Goal: Find specific page/section: Find specific page/section

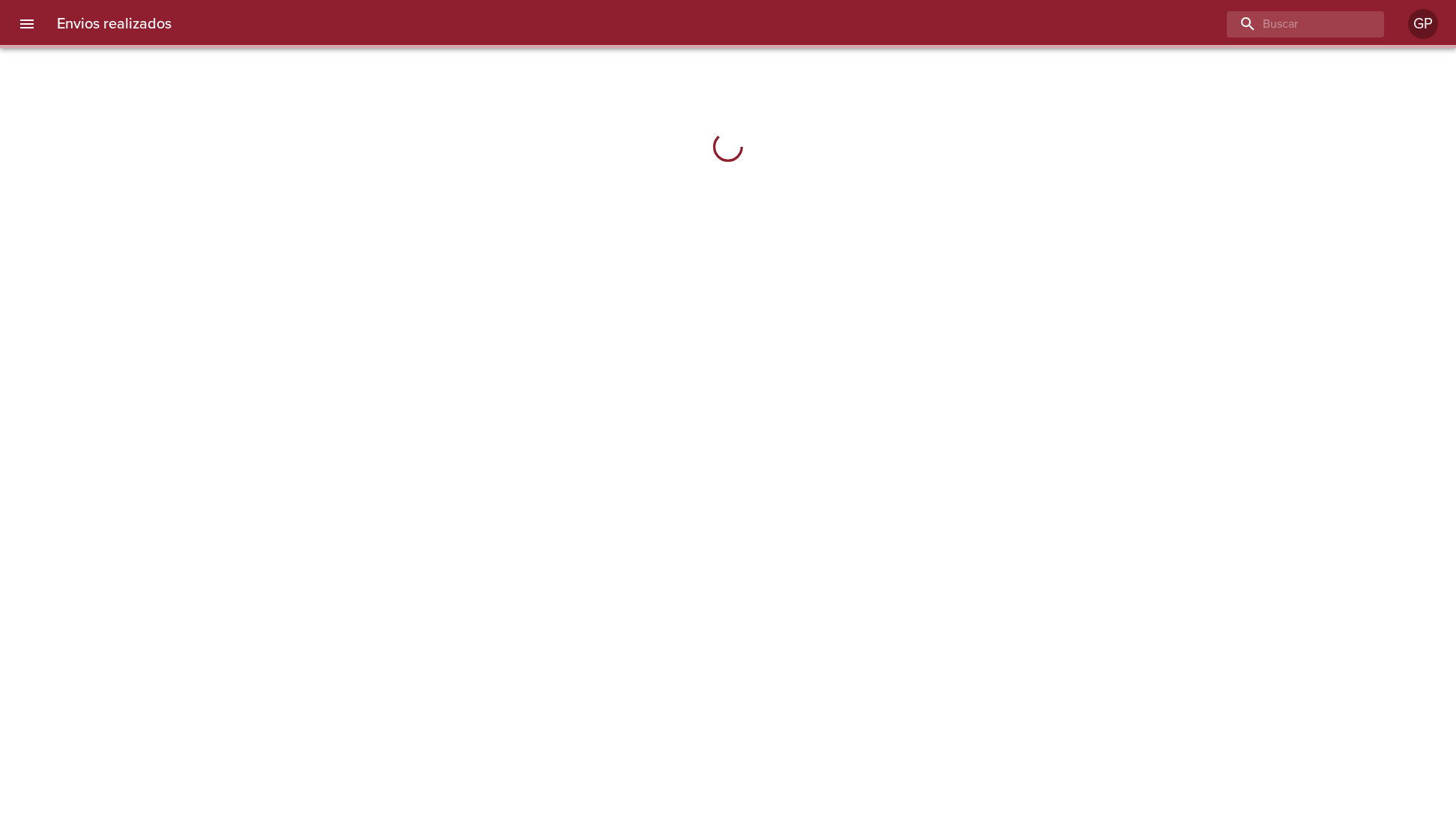
click at [40, 24] on button "menu" at bounding box center [27, 24] width 36 height 36
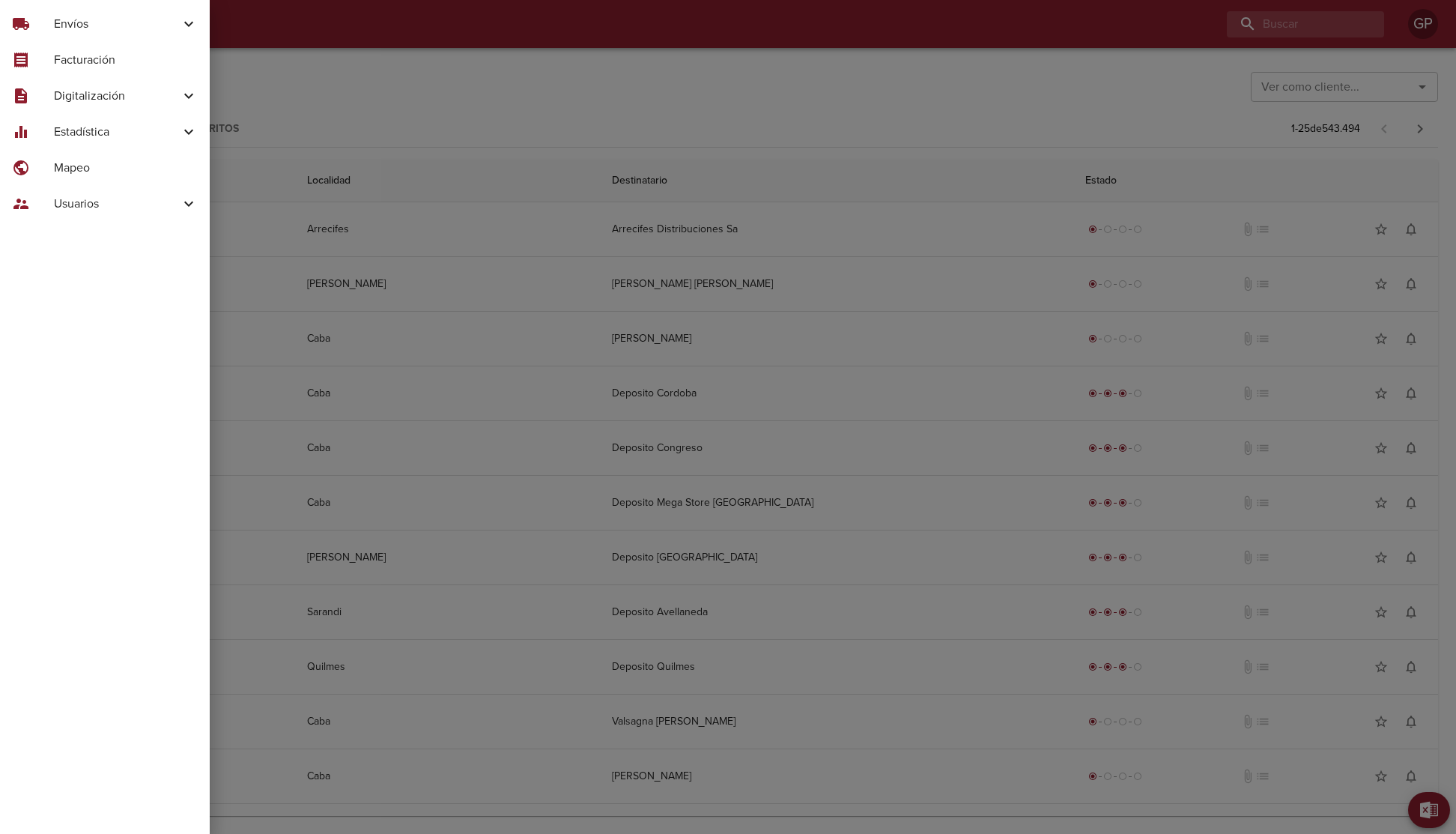
click at [378, 97] on div at bounding box center [728, 417] width 1456 height 834
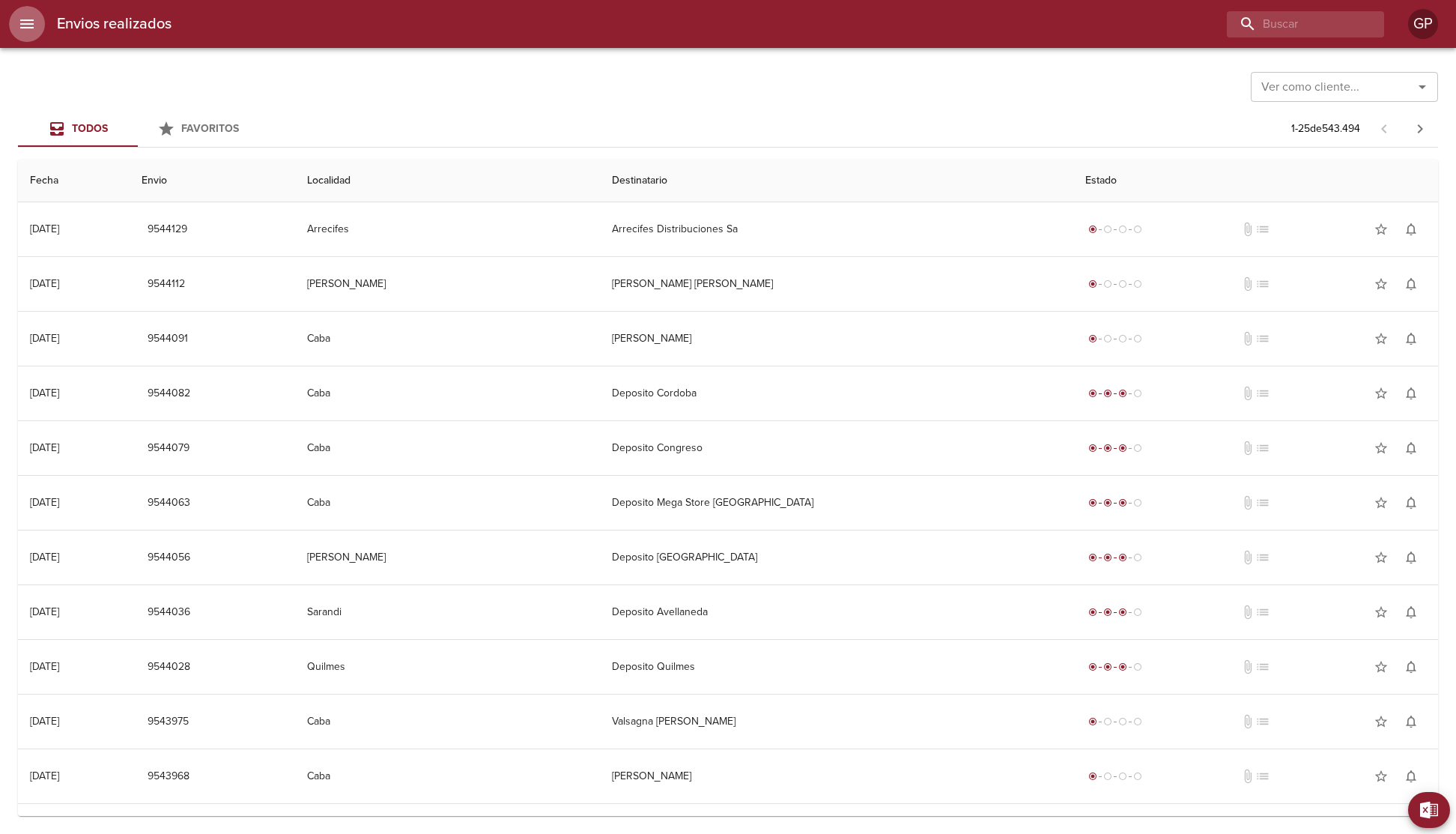
click at [32, 20] on icon "menu" at bounding box center [27, 24] width 13 height 9
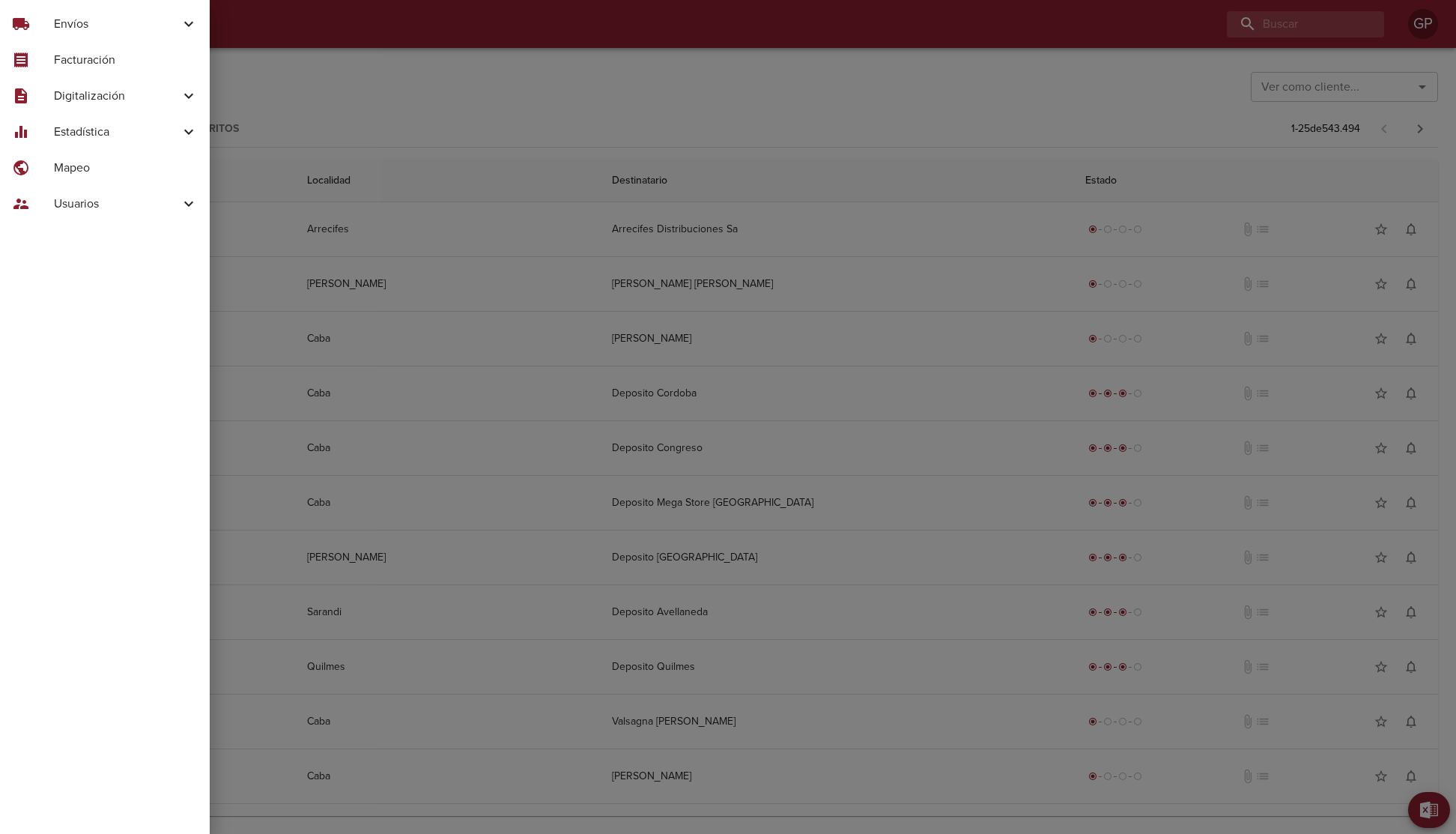
click at [122, 93] on span "Digitalización" at bounding box center [117, 96] width 125 height 18
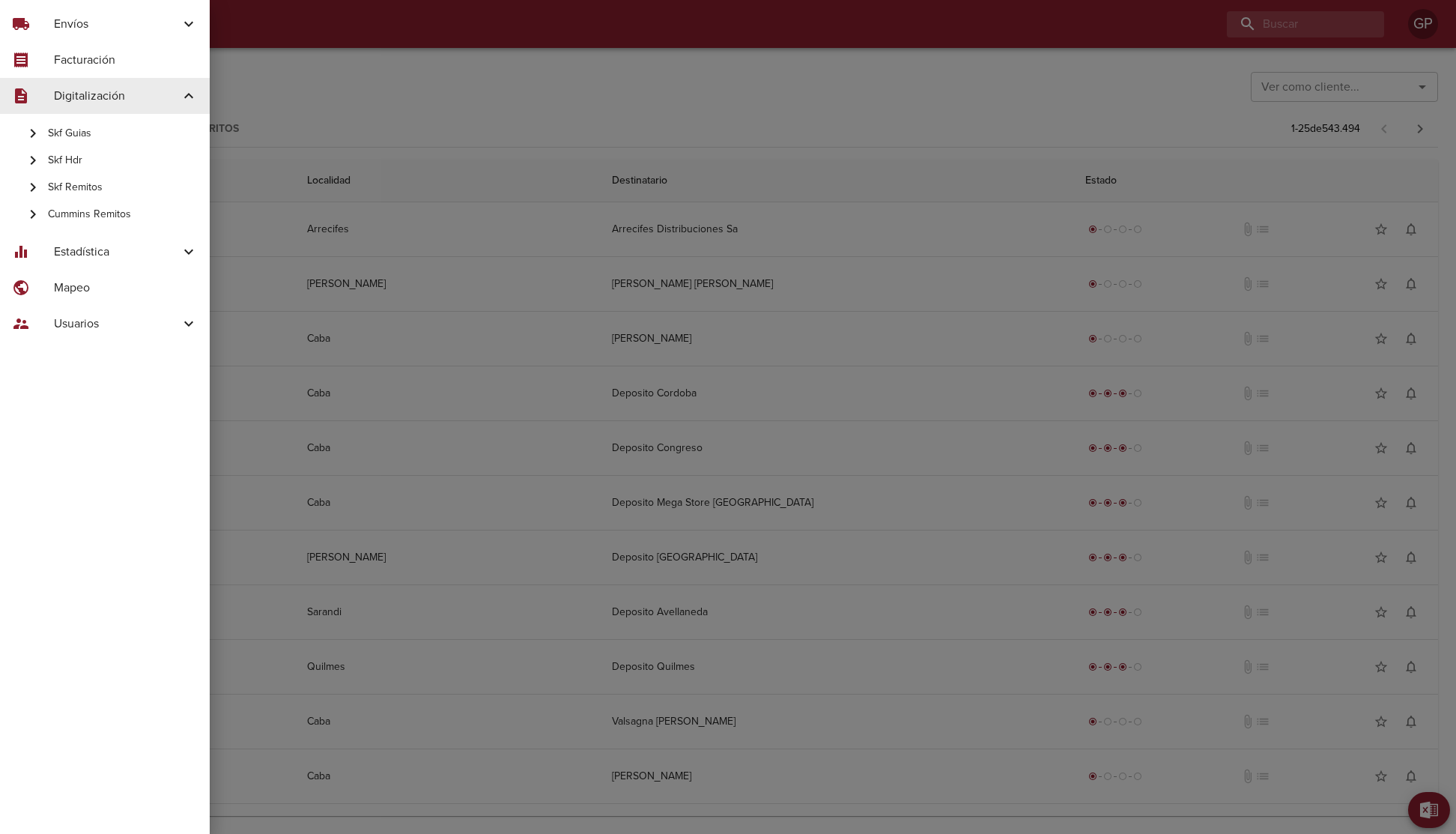
click at [109, 136] on span "Skf Guias" at bounding box center [123, 133] width 150 height 15
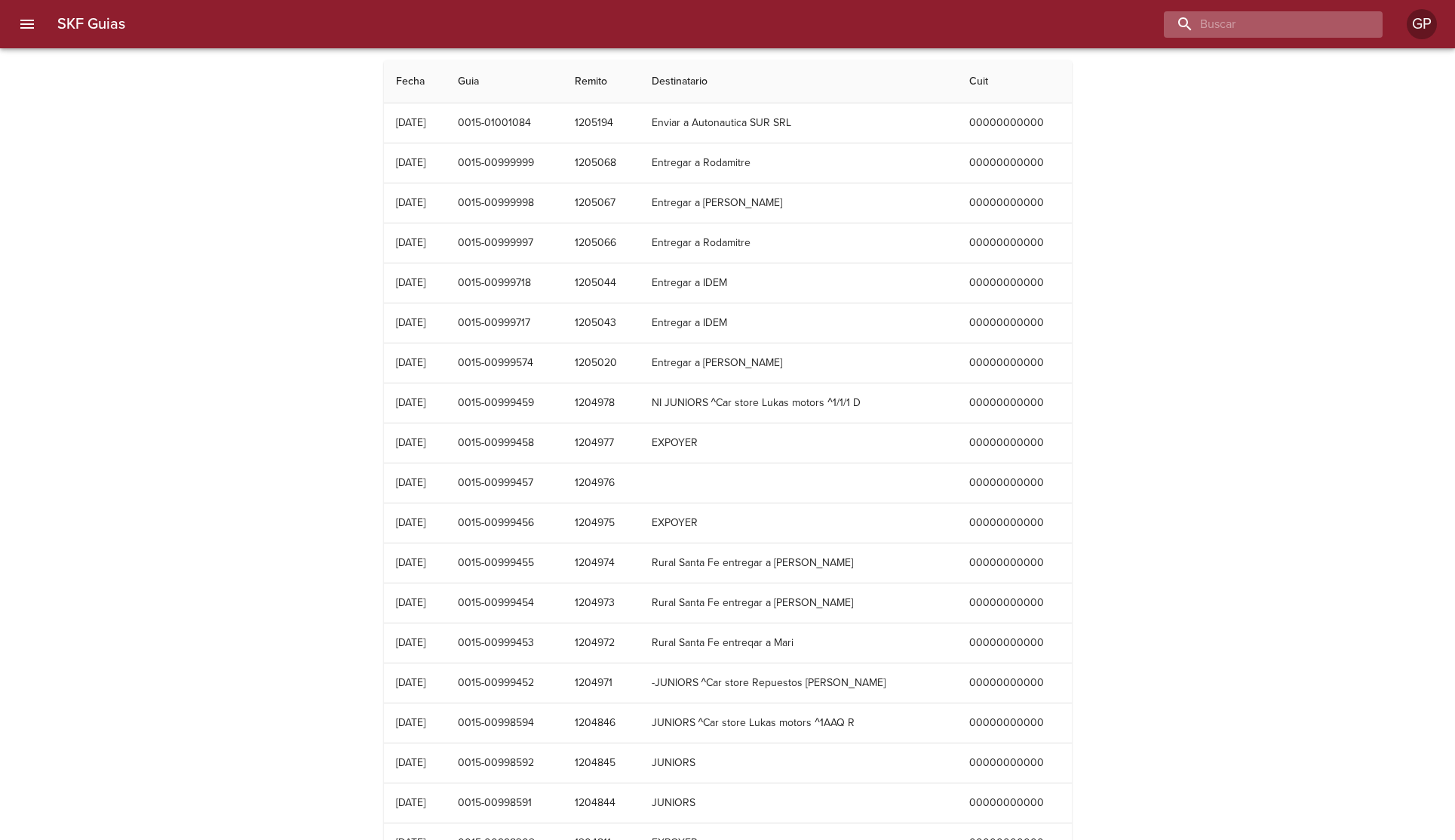
click at [1273, 28] on input "buscar" at bounding box center [1260, 24] width 193 height 26
type input "1205194"
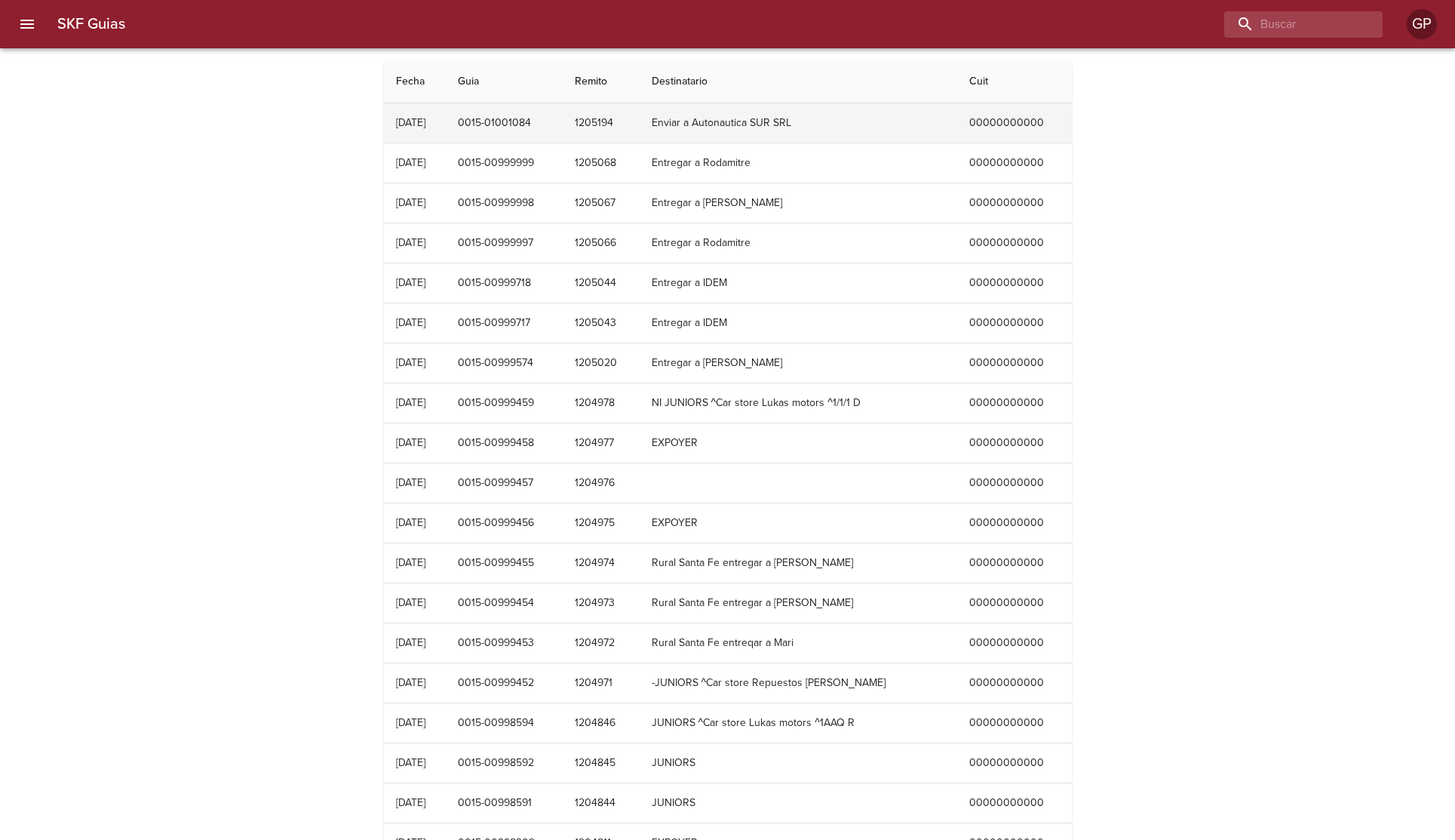
click at [778, 122] on td "Enviar a Autonautica SUR SRL" at bounding box center [799, 123] width 317 height 39
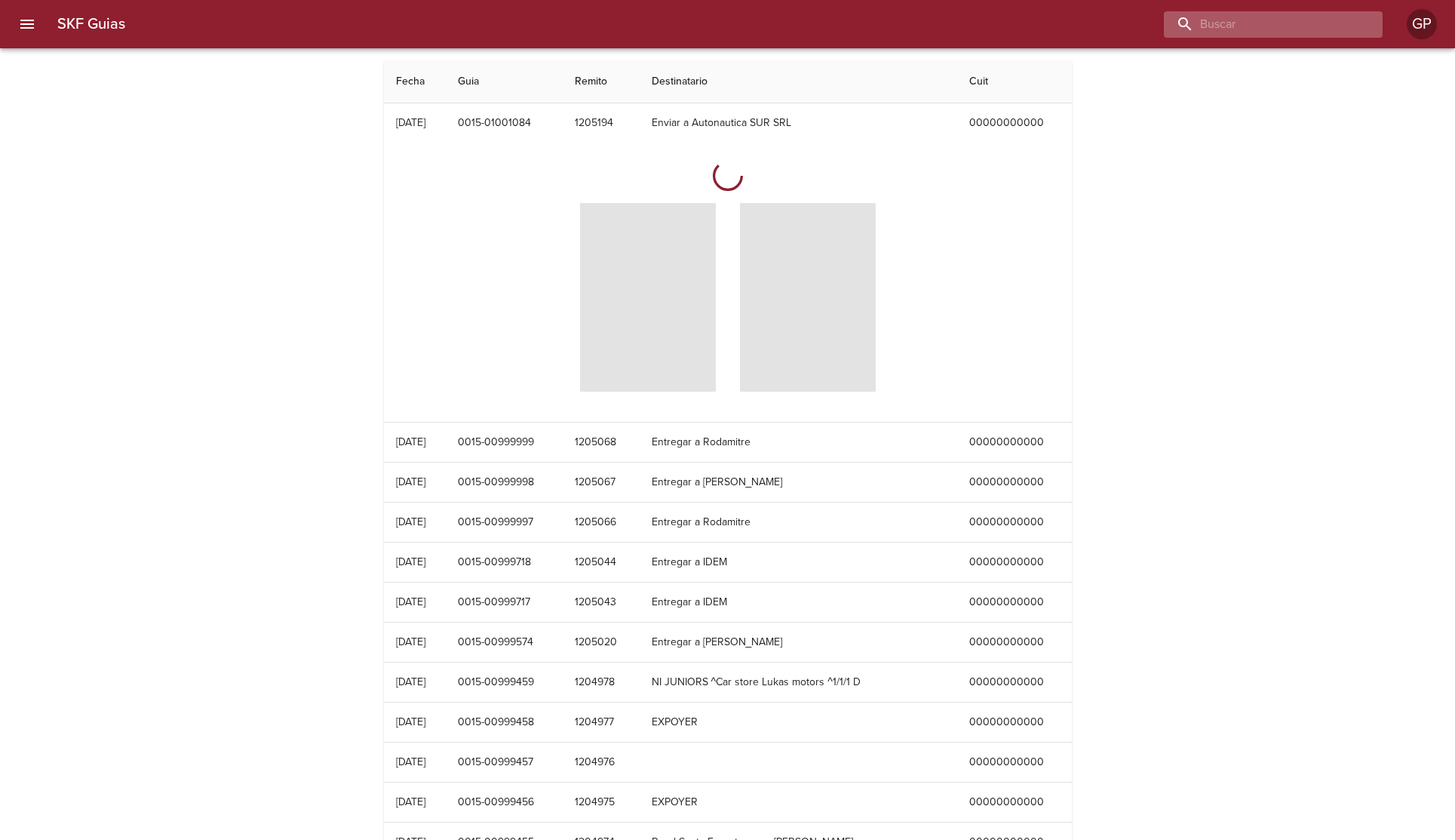
click at [1287, 23] on input "buscar" at bounding box center [1260, 24] width 193 height 26
type input "autonautica"
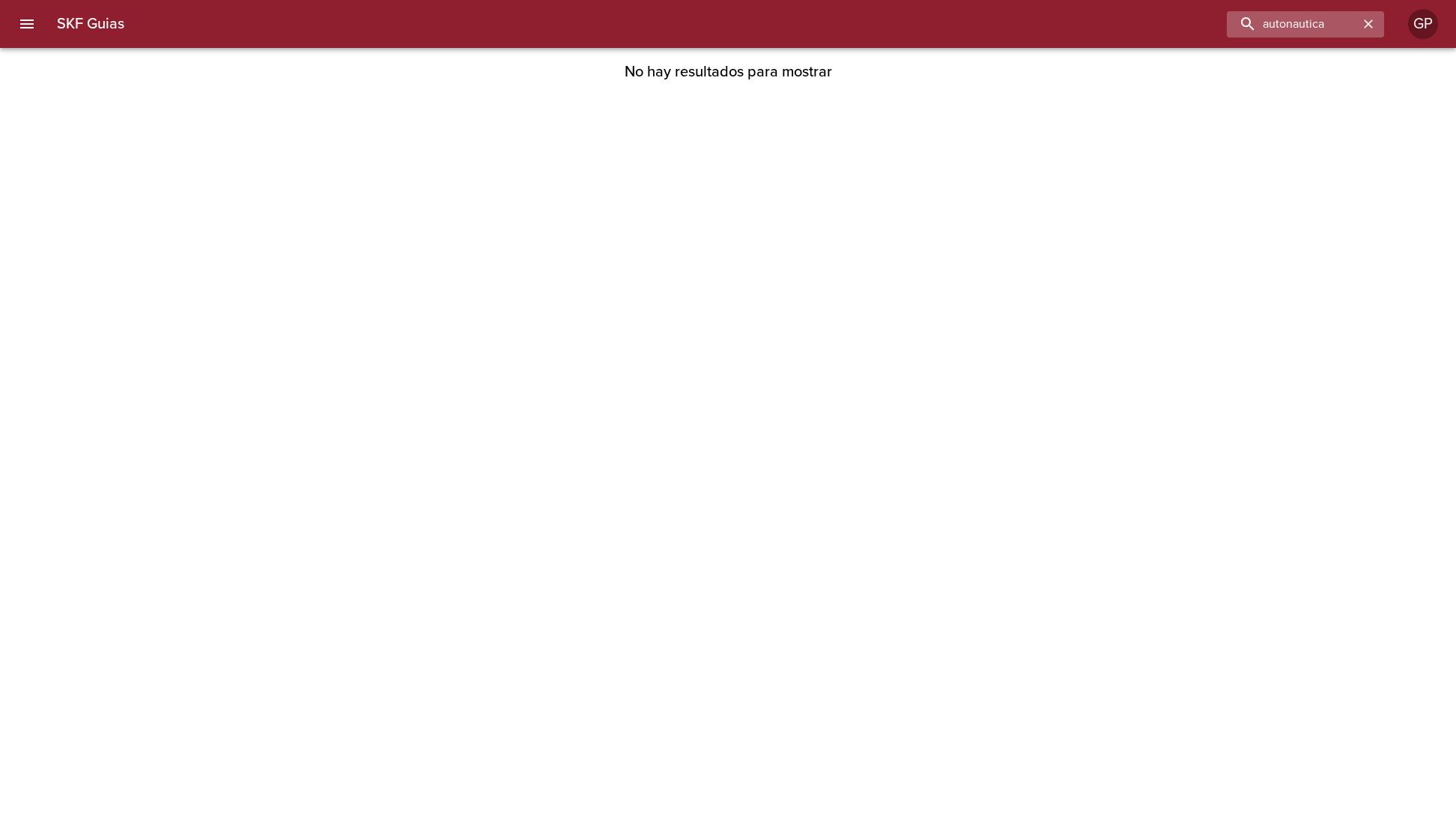
click at [1278, 22] on div "autonautica" at bounding box center [1305, 24] width 158 height 26
click at [1278, 25] on icon "button" at bounding box center [1368, 24] width 15 height 15
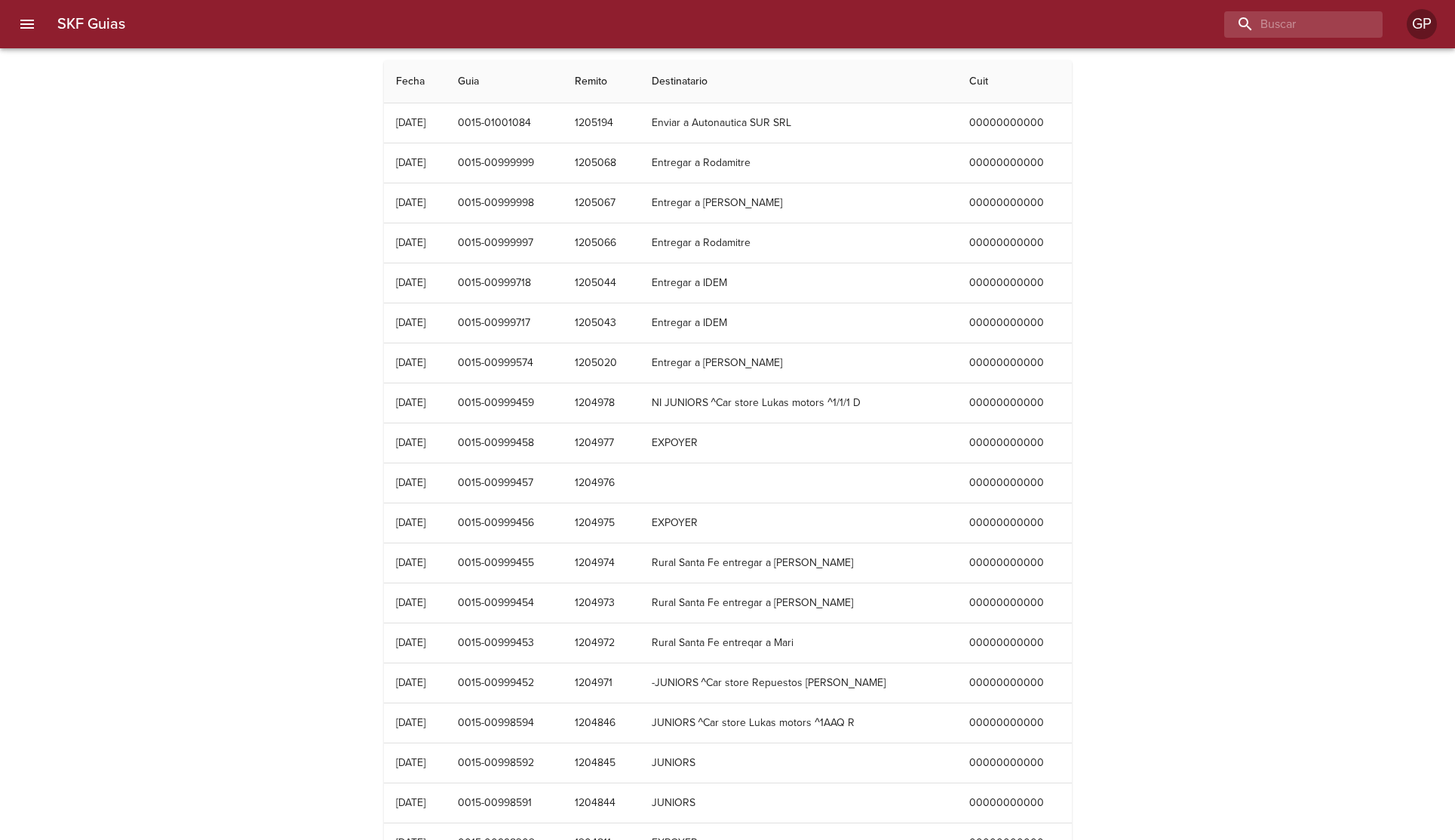
click at [1287, 316] on div "SKF Guias Fecha Guia Remito Destinatario Cuit [DATE] 0015-01001084 1205194 Envi…" at bounding box center [727, 614] width 1455 height 1109
click at [942, 482] on td "Table digitalización - SKF Guias" at bounding box center [799, 483] width 317 height 39
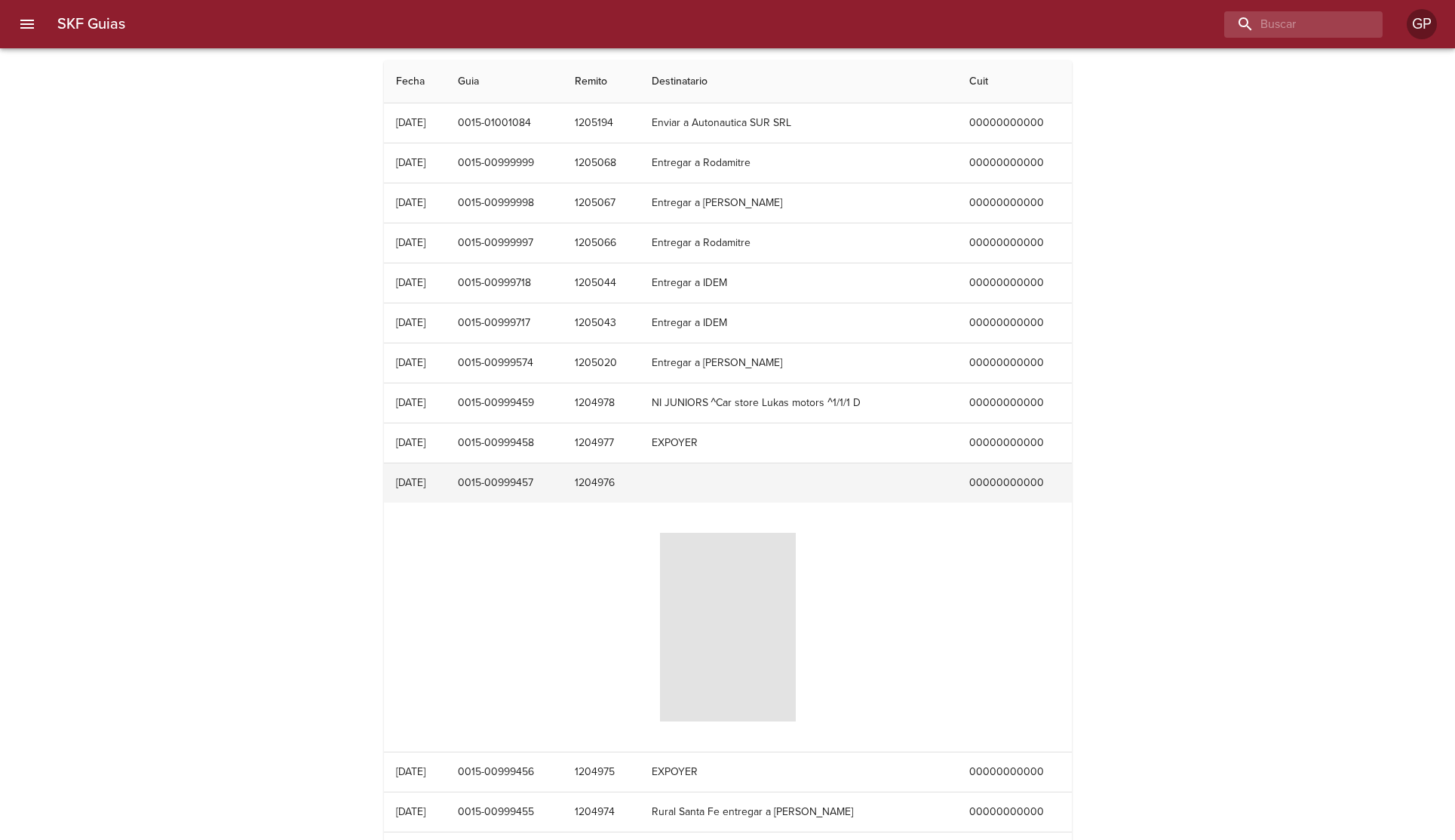
click at [1004, 496] on td "00000000000" at bounding box center [1015, 483] width 115 height 39
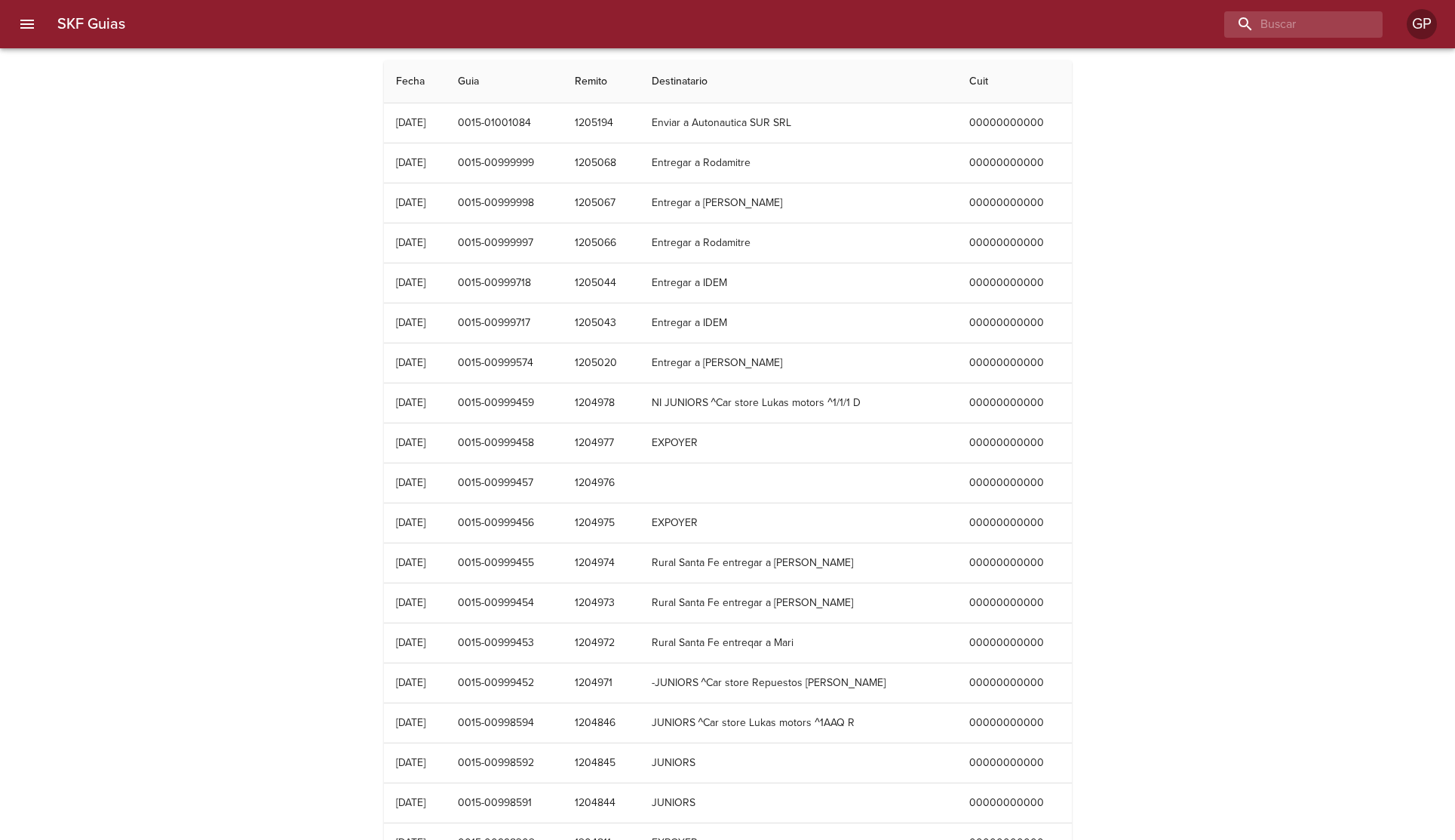
click at [1216, 585] on div "SKF Guias Fecha Guia Remito Destinatario Cuit [DATE] 0015-01001084 1205194 Envi…" at bounding box center [727, 614] width 1455 height 1109
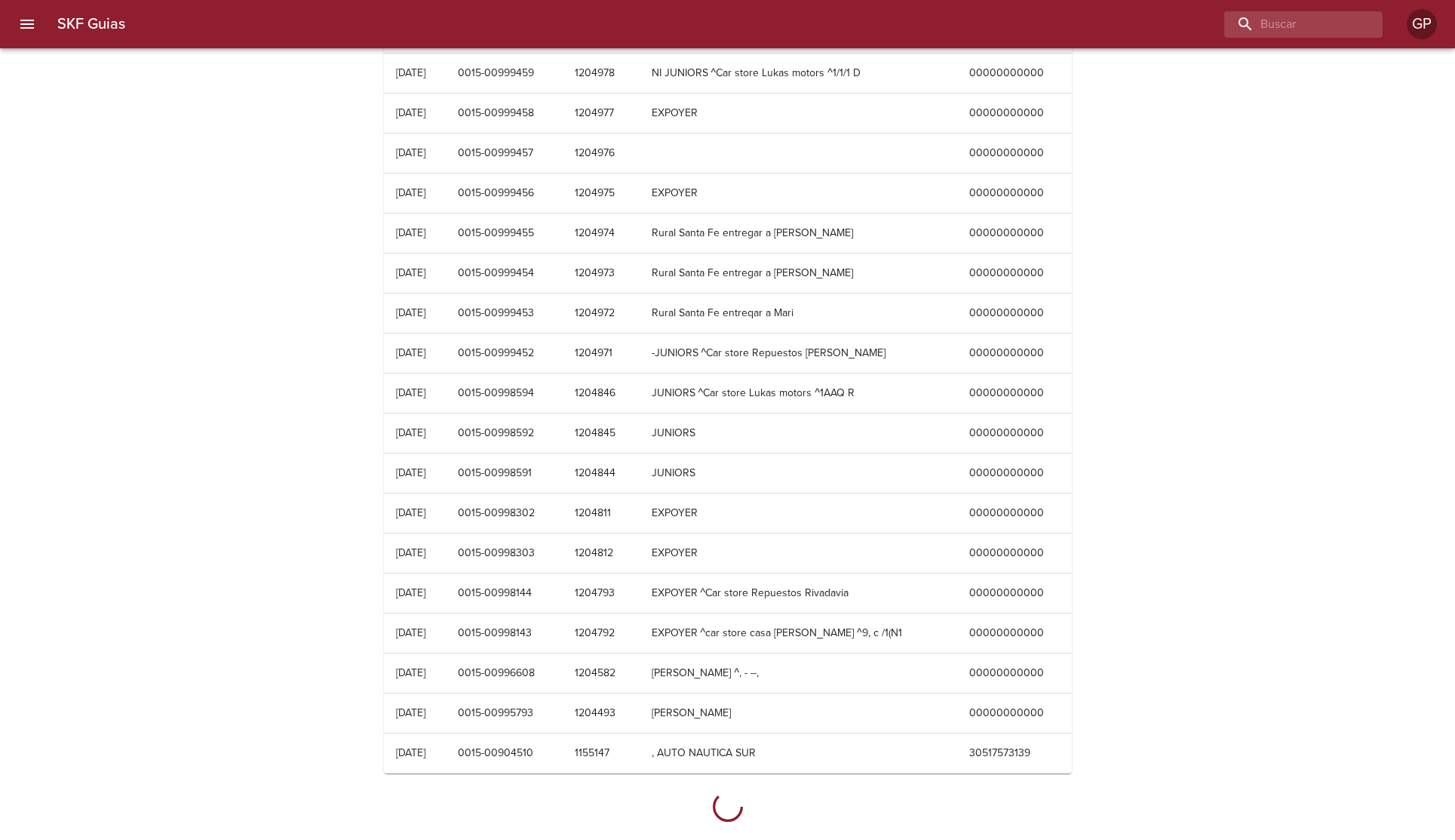
click at [1287, 516] on div "SKF Guias Fecha Guia Remito Destinatario Cuit [DATE] 0015-01001084 1205194 Envi…" at bounding box center [727, 285] width 1455 height 1109
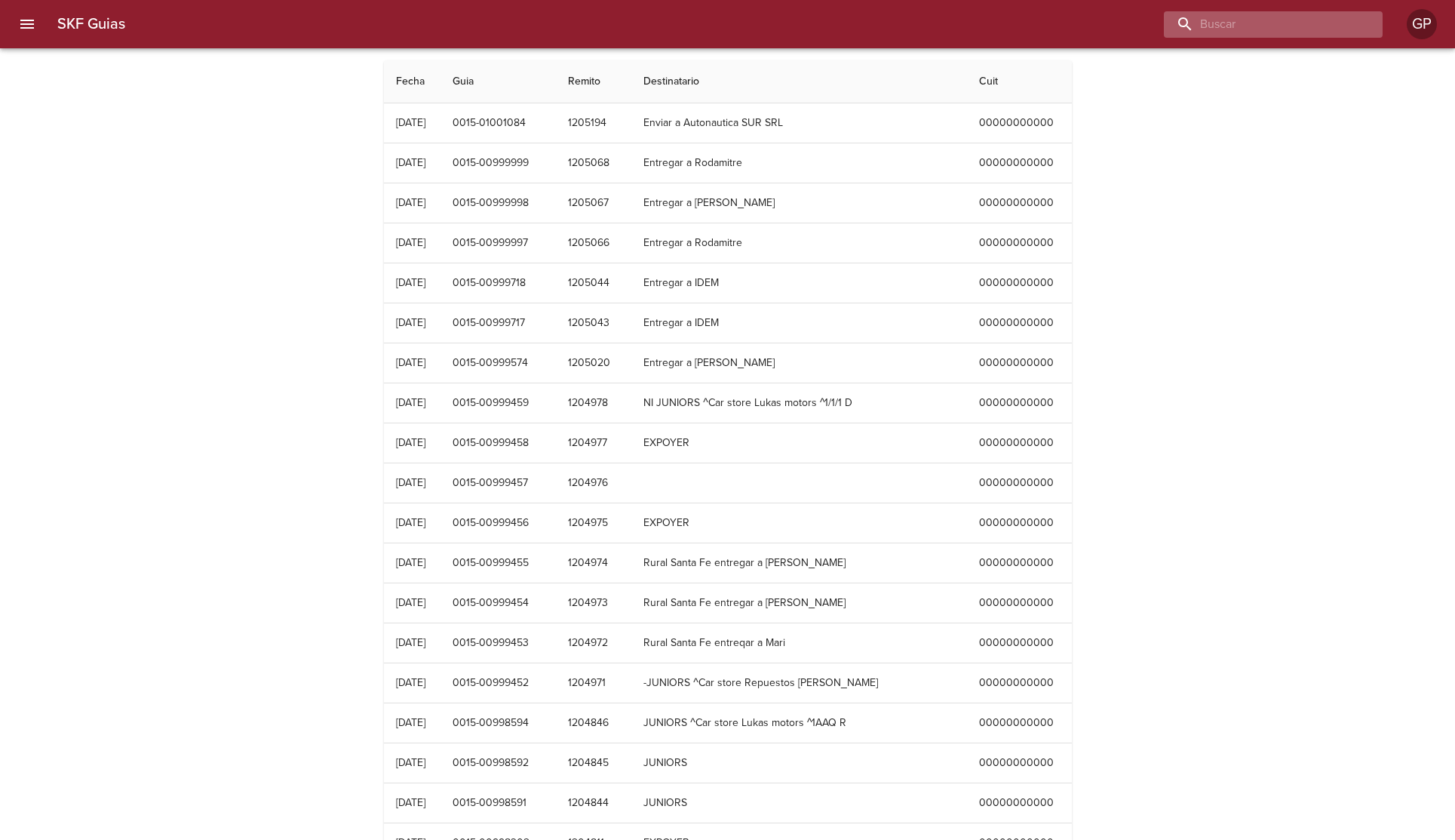
click at [1284, 27] on input "buscar" at bounding box center [1260, 24] width 193 height 26
type input "rural"
type input "autonautica"
type input "godoy"
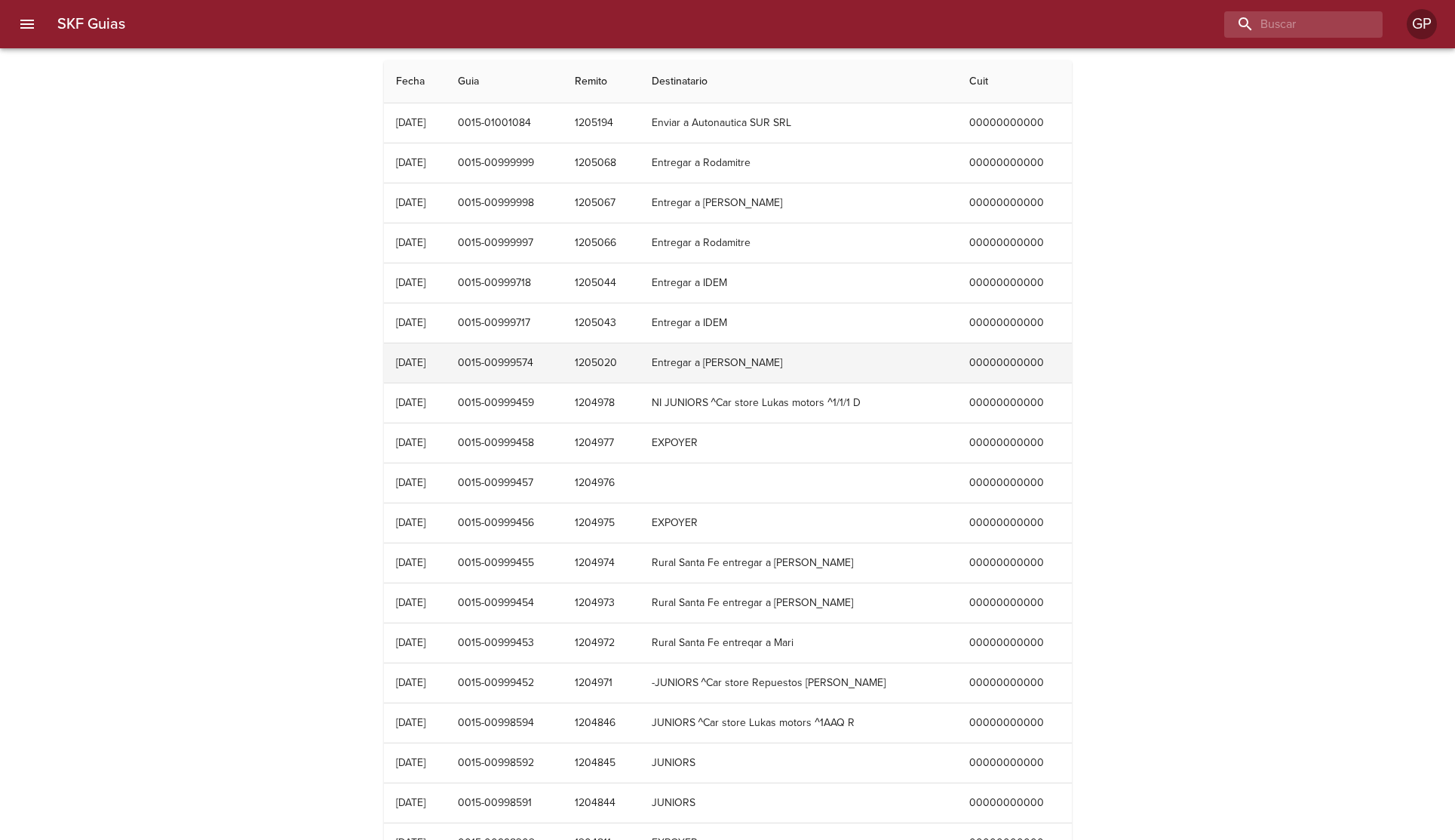
click at [866, 348] on td "Entregar a [PERSON_NAME]" at bounding box center [799, 363] width 317 height 39
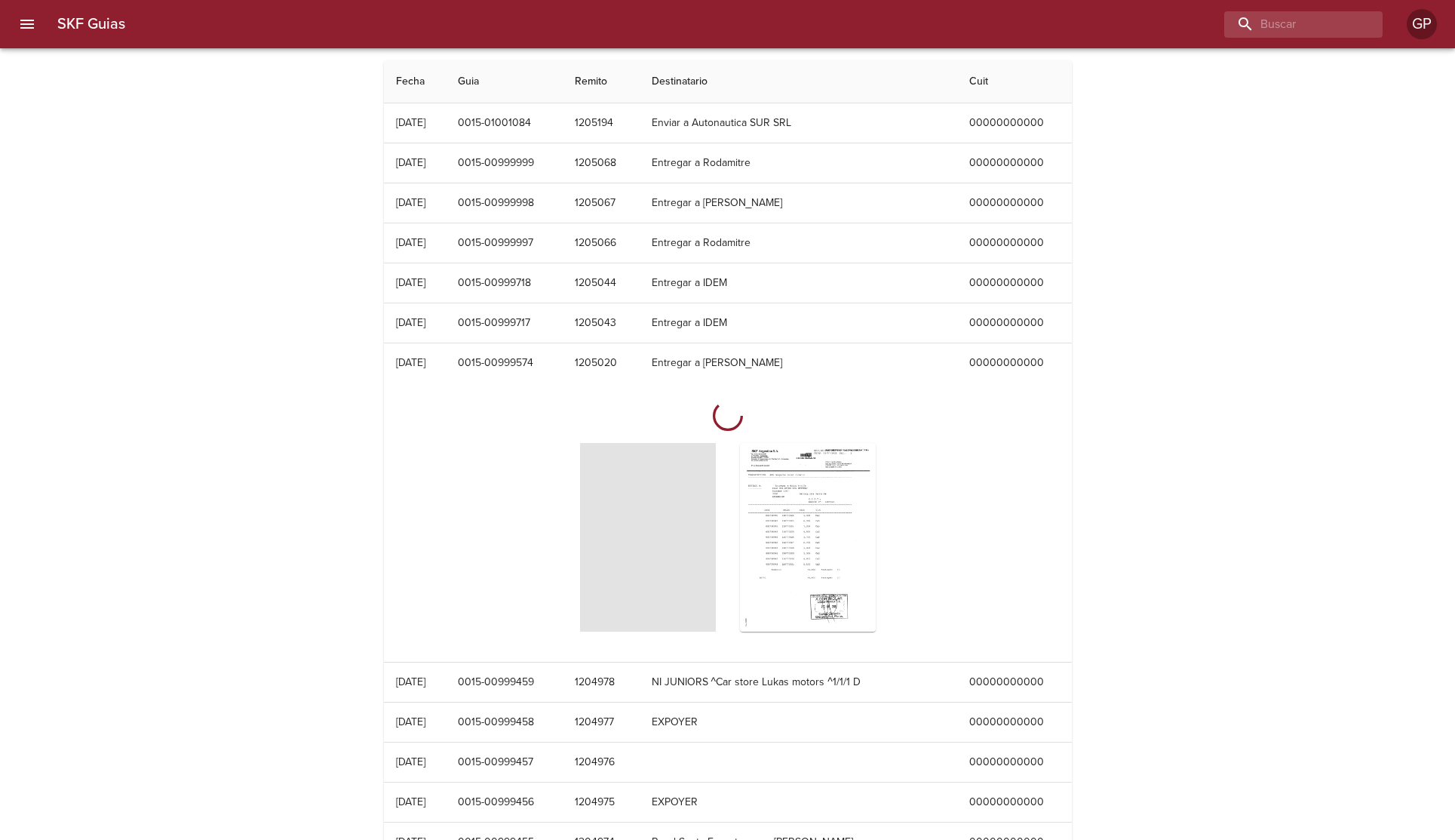
click at [1102, 521] on div "SKF Guias Fecha Guia Remito Destinatario Cuit [DATE] 0015-01001084 1205194 Envi…" at bounding box center [727, 754] width 1455 height 1388
click at [1173, 489] on div "SKF Guias Fecha Guia Remito Destinatario Cuit [DATE] 0015-01001084 1205194 Envi…" at bounding box center [727, 754] width 1455 height 1388
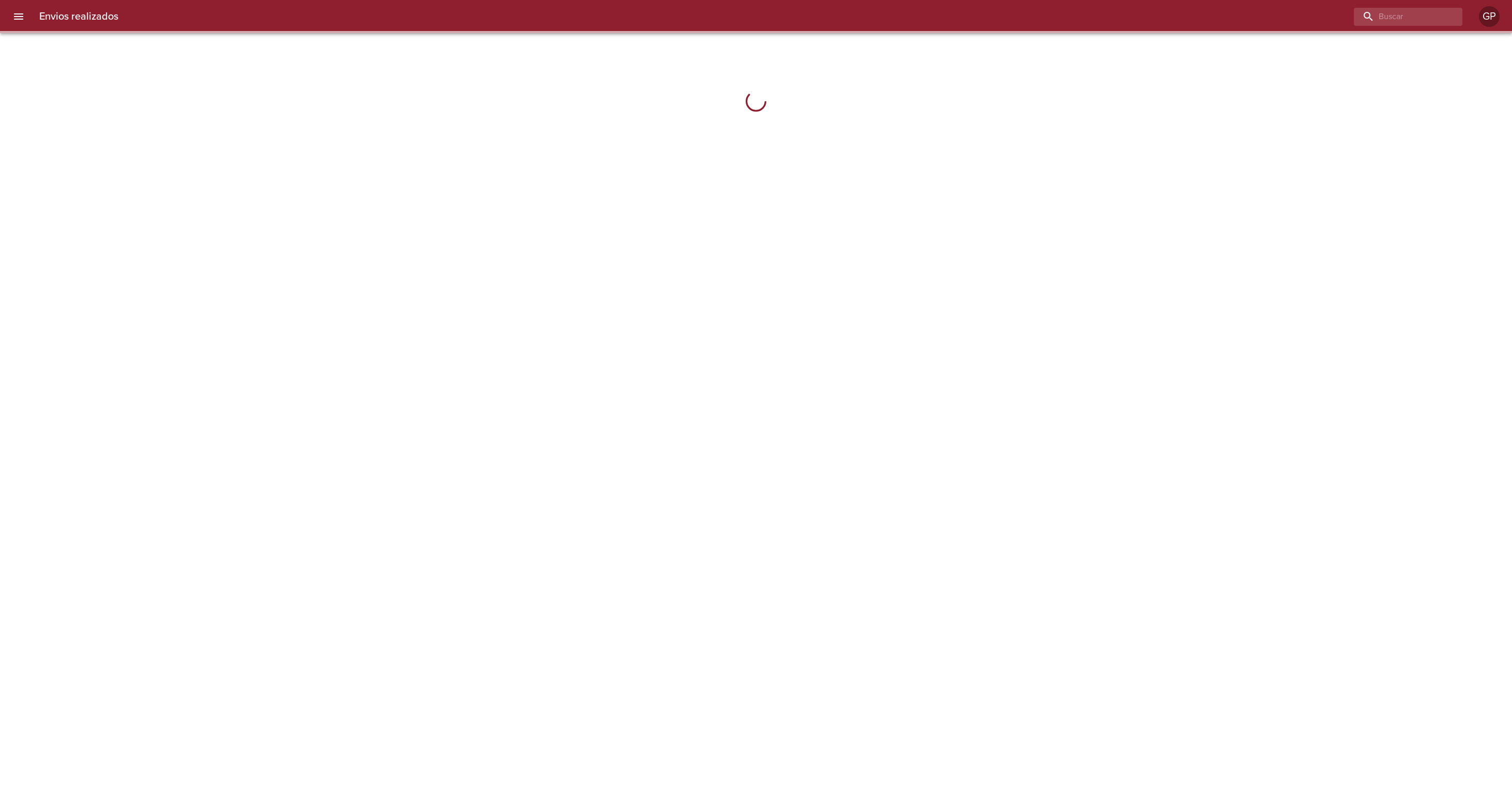
click at [12, 24] on button "menu" at bounding box center [18, 17] width 25 height 25
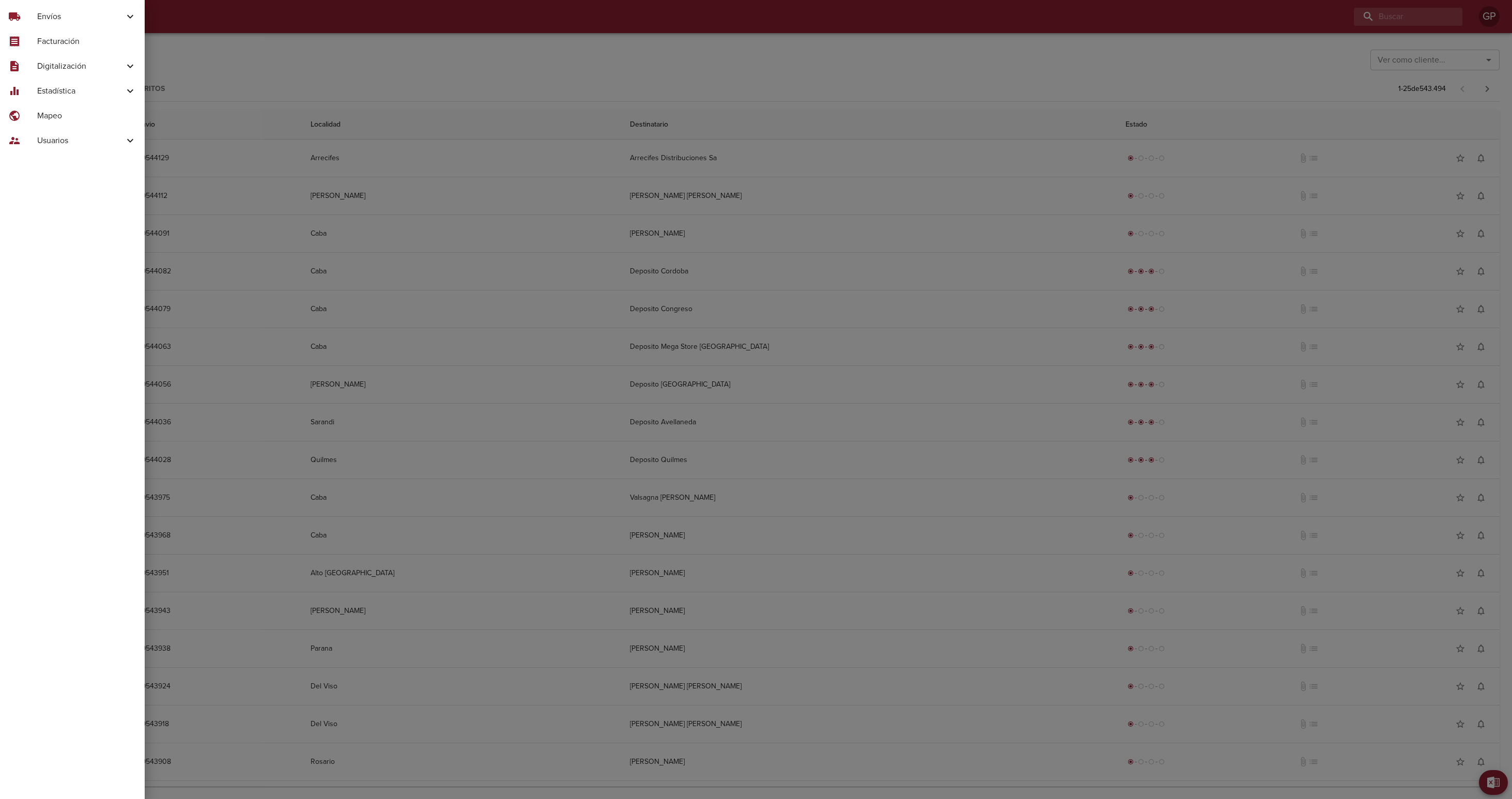
click at [85, 69] on span "Digitalización" at bounding box center [80, 66] width 87 height 12
click at [53, 93] on span "Skf Guias" at bounding box center [85, 92] width 103 height 10
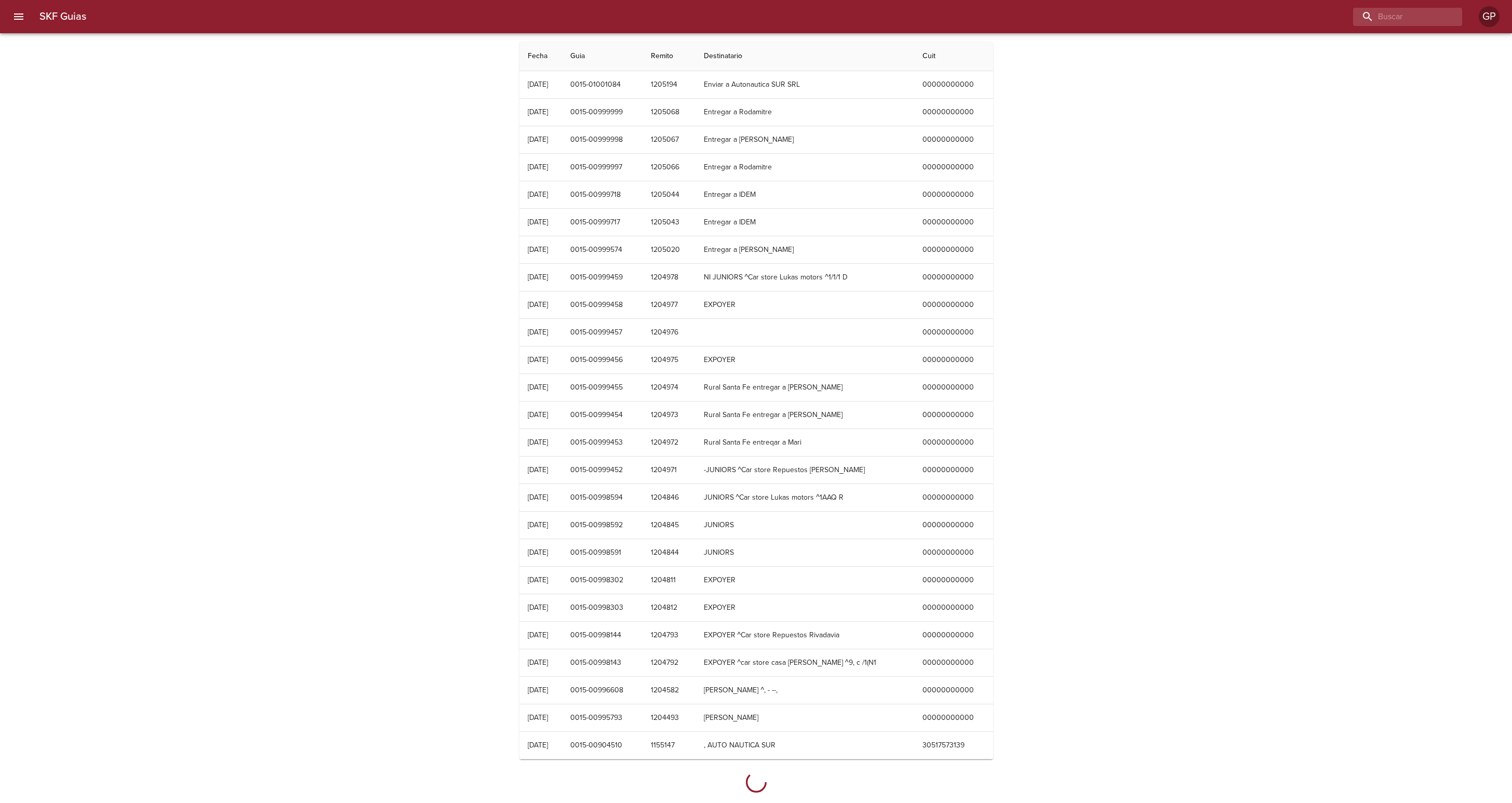
drag, startPoint x: 316, startPoint y: 293, endPoint x: 340, endPoint y: 277, distance: 28.8
click at [317, 293] on div "SKF Guias Fecha Guia Remito Destinatario Cuit [DATE] 0015-01001084 1205194 Envi…" at bounding box center [756, 423] width 1512 height 763
click at [1396, 18] on input "buscar" at bounding box center [1378, 17] width 133 height 18
click at [1181, 346] on div "SKF Guias Fecha Guia Remito Destinatario Cuit [DATE] 0015-01001084 1205194 Envi…" at bounding box center [756, 767] width 1512 height 1452
